Goal: Transaction & Acquisition: Purchase product/service

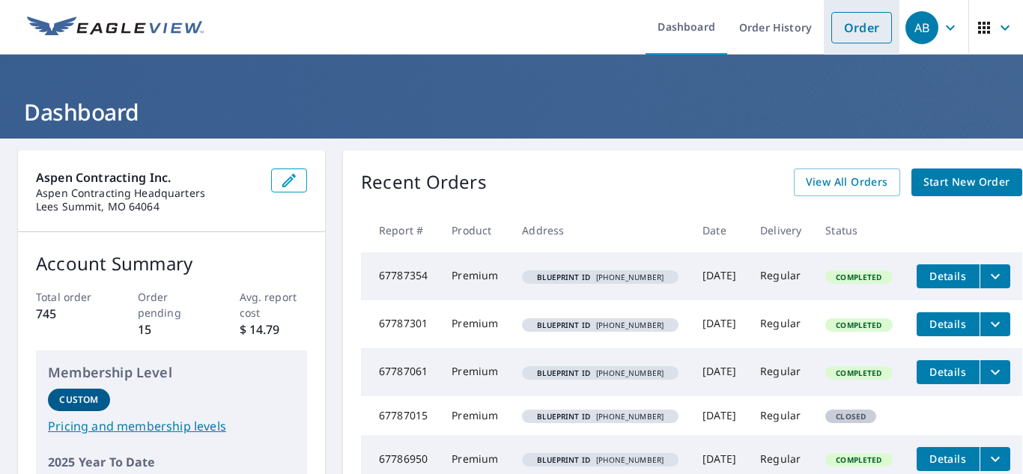
click at [836, 40] on link "Order" at bounding box center [861, 27] width 61 height 31
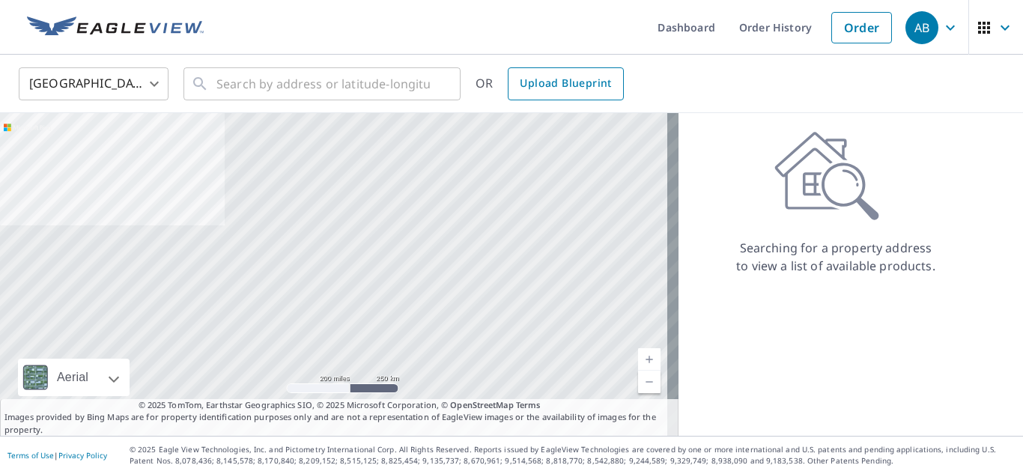
click at [576, 90] on span "Upload Blueprint" at bounding box center [565, 83] width 91 height 19
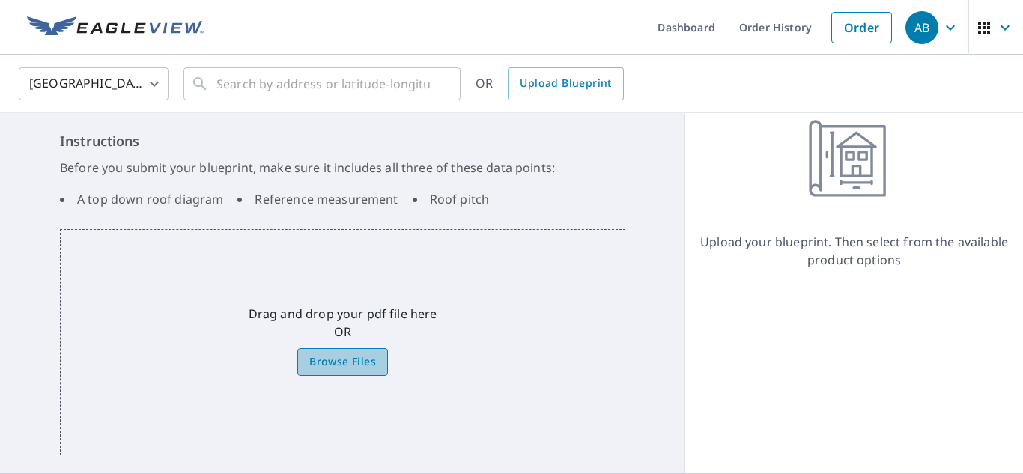
click at [377, 357] on label "Browse Files" at bounding box center [342, 362] width 91 height 28
click at [0, 0] on input "Browse Files" at bounding box center [0, 0] width 0 height 0
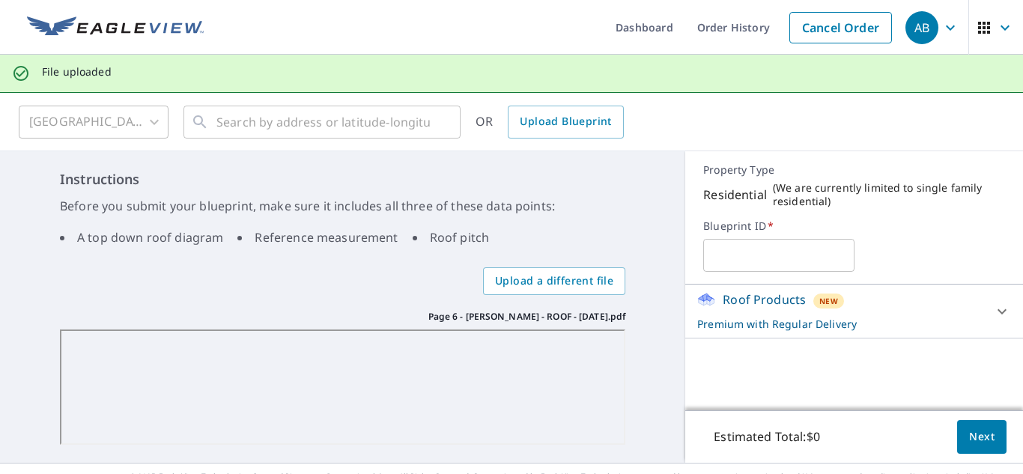
click at [733, 270] on input "text" at bounding box center [778, 255] width 151 height 42
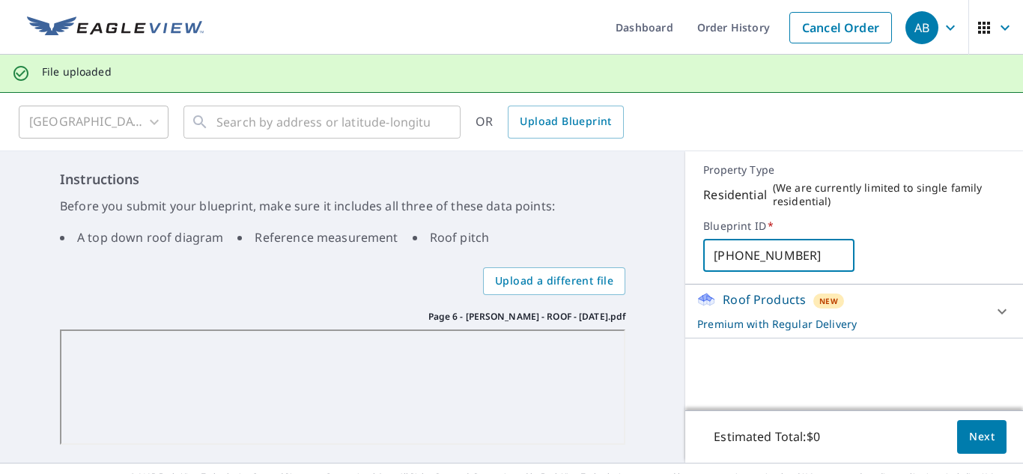
scroll to position [27, 0]
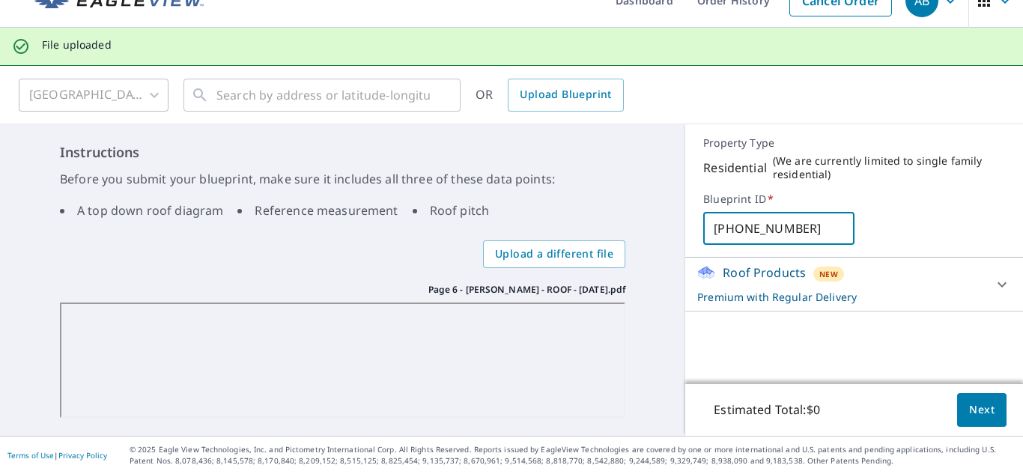
type input "[PHONE_NUMBER]"
click at [969, 405] on span "Next" at bounding box center [981, 410] width 25 height 19
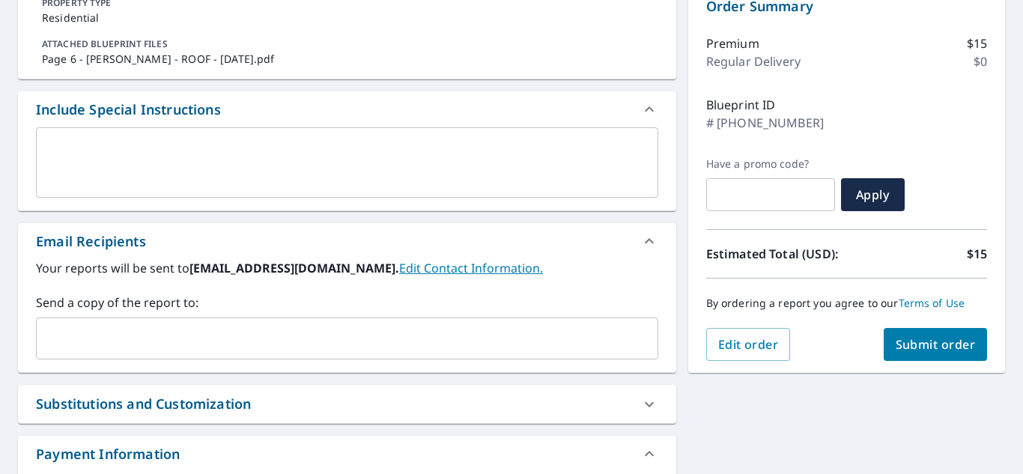
scroll to position [185, 0]
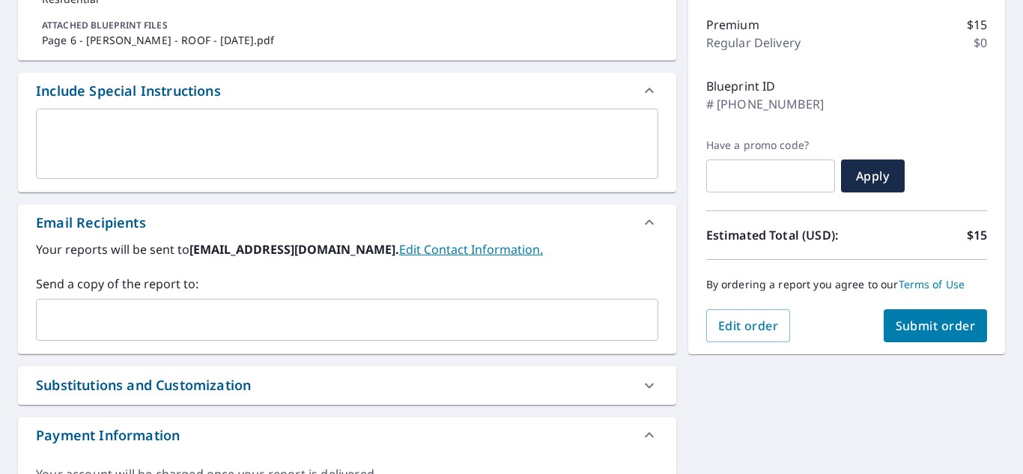
click at [542, 336] on div "​" at bounding box center [347, 320] width 622 height 42
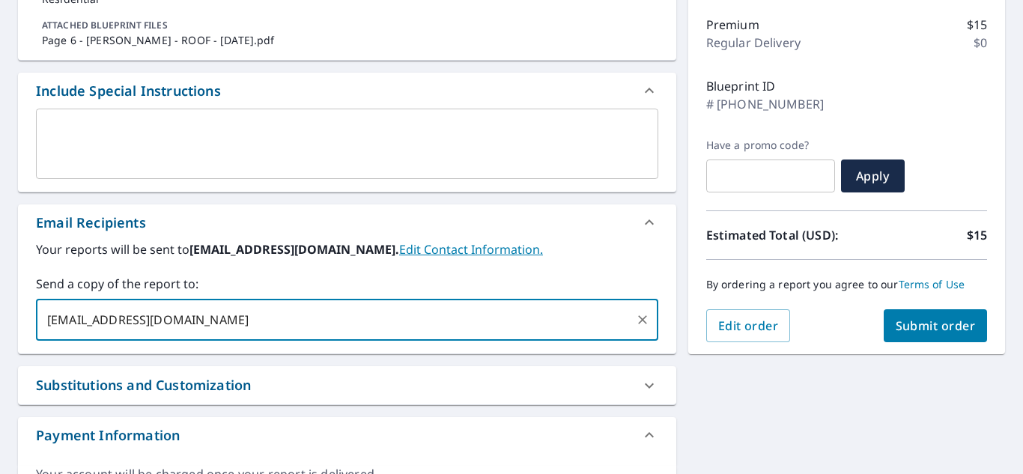
type input "[EMAIL_ADDRESS][DOMAIN_NAME]"
click at [903, 334] on button "Submit order" at bounding box center [936, 325] width 104 height 33
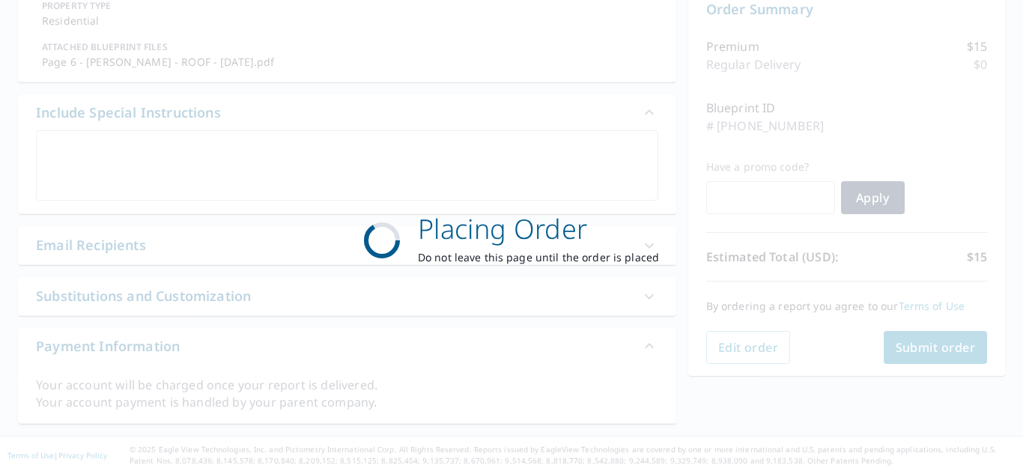
scroll to position [163, 0]
